Goal: Task Accomplishment & Management: Use online tool/utility

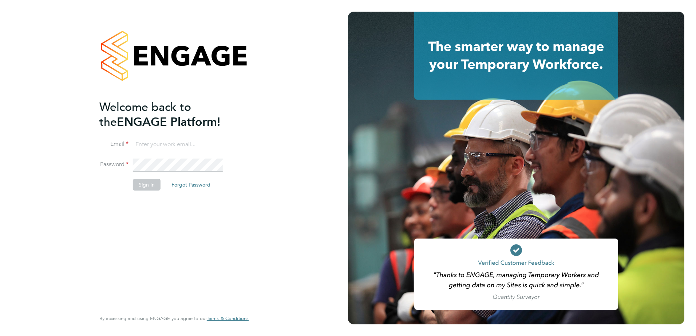
type input "ian.marshall2@vistry.co.uk"
click at [144, 187] on button "Sign In" at bounding box center [147, 185] width 28 height 12
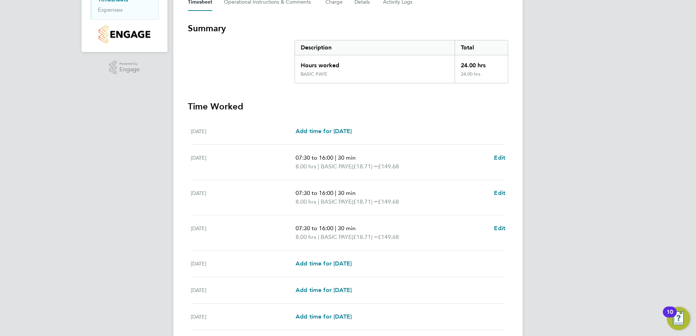
scroll to position [146, 0]
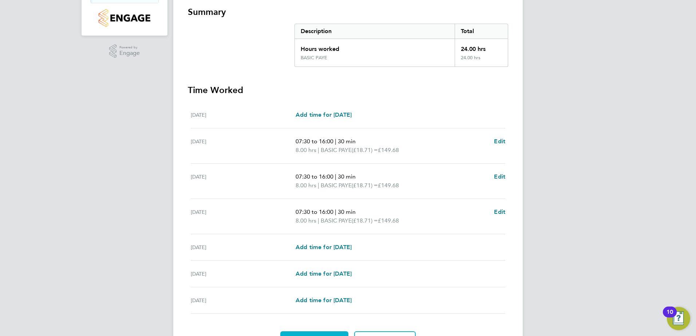
click at [309, 336] on span "Approve Timesheet" at bounding box center [313, 340] width 53 height 7
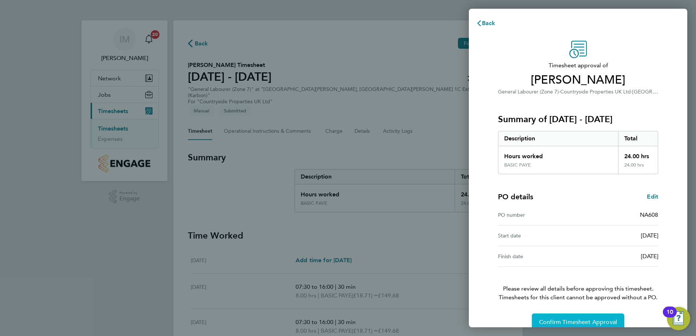
click at [559, 322] on span "Confirm Timesheet Approval" at bounding box center [578, 322] width 78 height 7
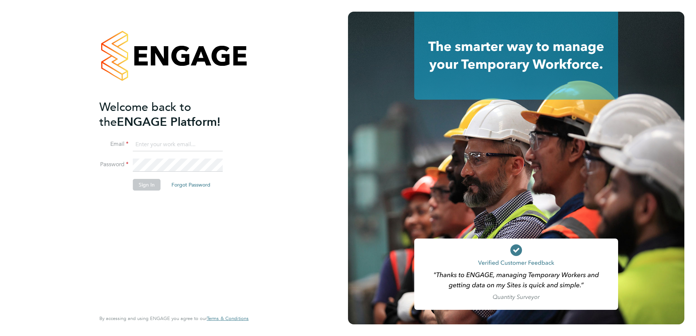
type input "ian.marshall2@vistry.co.uk"
click at [142, 186] on button "Sign In" at bounding box center [147, 185] width 28 height 12
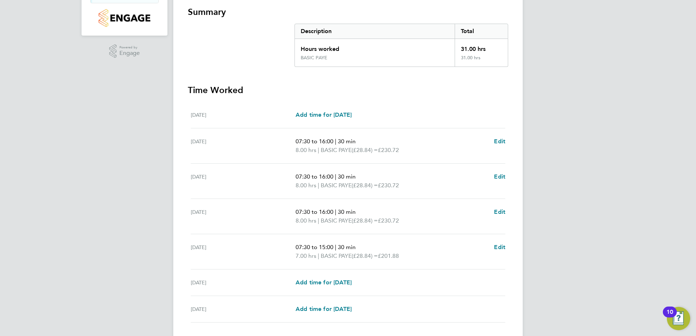
scroll to position [181, 0]
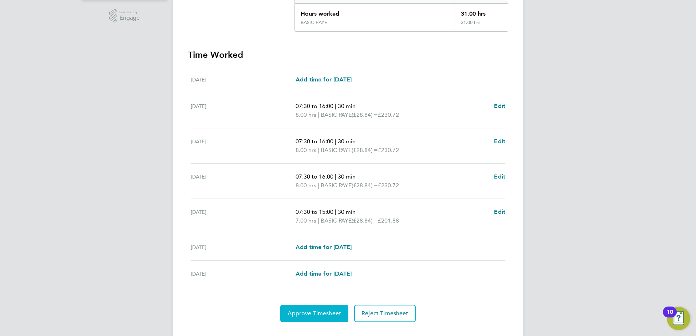
click at [312, 310] on span "Approve Timesheet" at bounding box center [313, 313] width 53 height 7
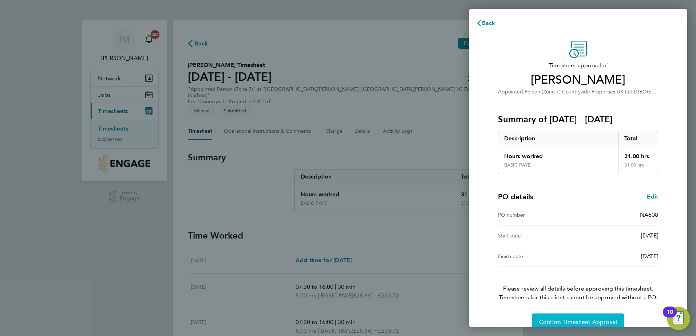
click at [545, 318] on button "Confirm Timesheet Approval" at bounding box center [578, 322] width 92 height 17
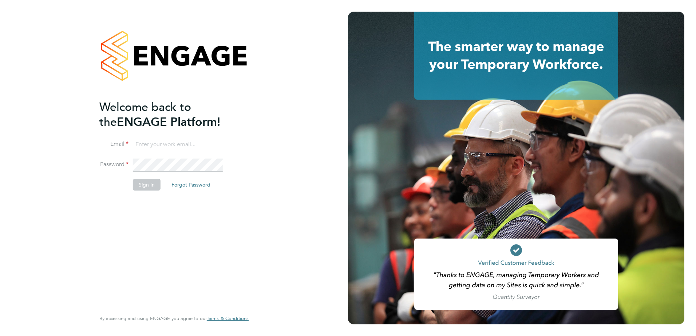
type input "ian.marshall2@vistry.co.uk"
click at [150, 186] on button "Sign In" at bounding box center [147, 185] width 28 height 12
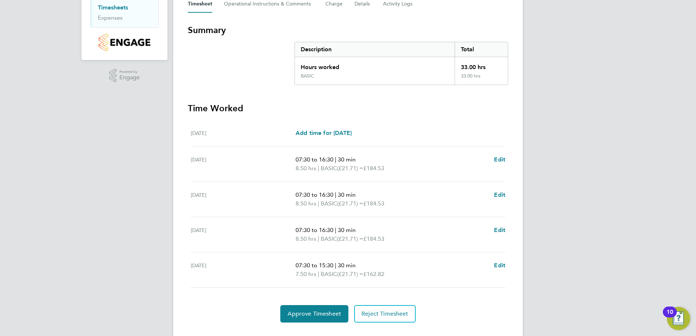
scroll to position [128, 0]
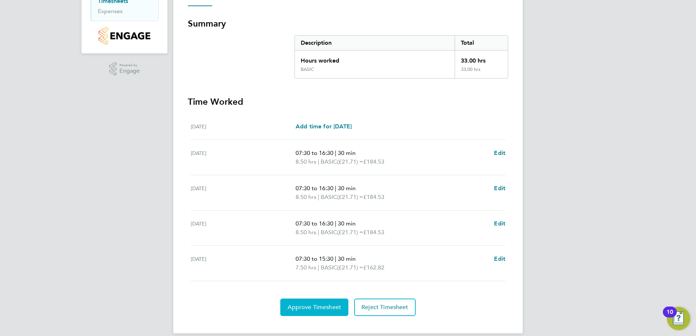
click at [305, 304] on span "Approve Timesheet" at bounding box center [313, 307] width 53 height 7
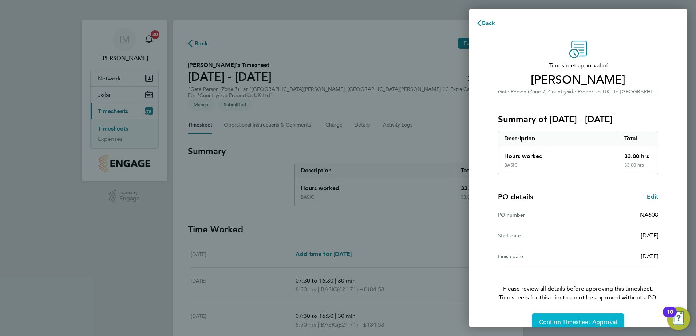
click at [568, 319] on span "Confirm Timesheet Approval" at bounding box center [578, 322] width 78 height 7
